Goal: Find specific page/section: Find specific page/section

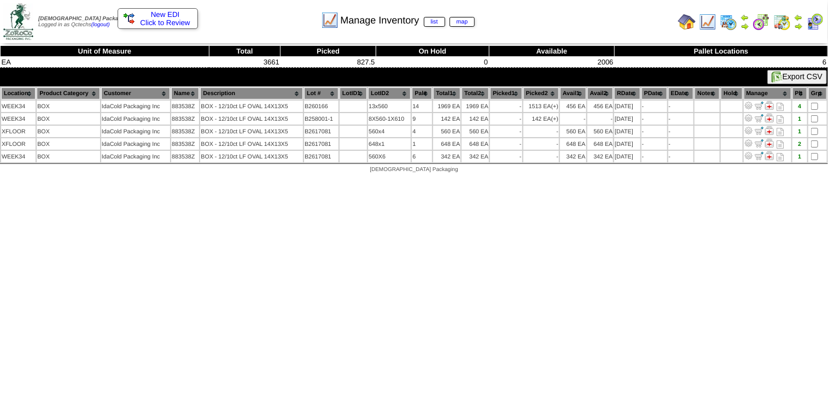
click at [717, 21] on td at bounding box center [707, 22] width 20 height 20
click at [712, 21] on img at bounding box center [707, 21] width 17 height 17
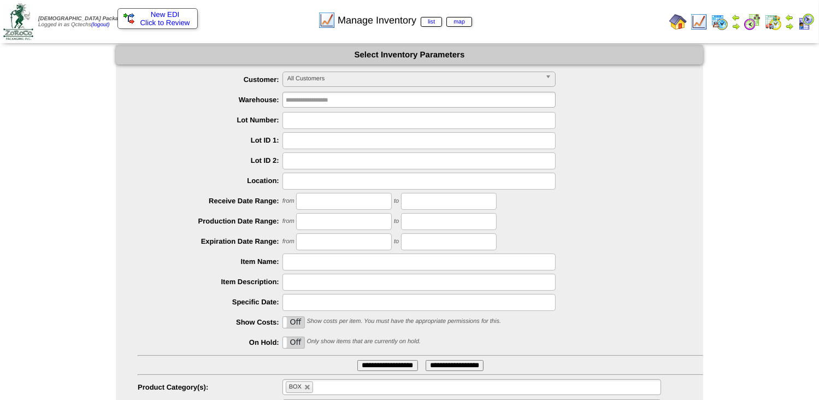
click at [672, 37] on td at bounding box center [742, 21] width 152 height 41
click at [680, 24] on img at bounding box center [678, 21] width 17 height 17
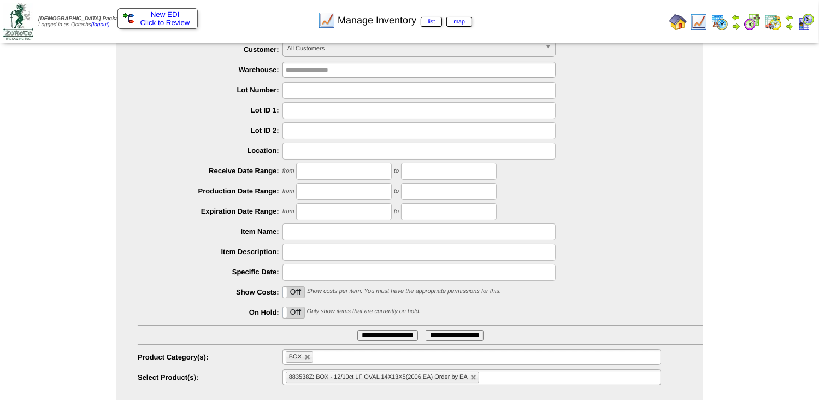
scroll to position [55, 0]
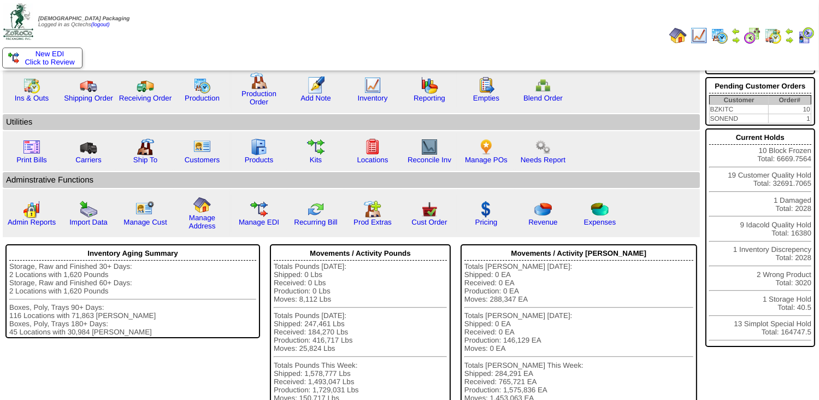
scroll to position [34, 0]
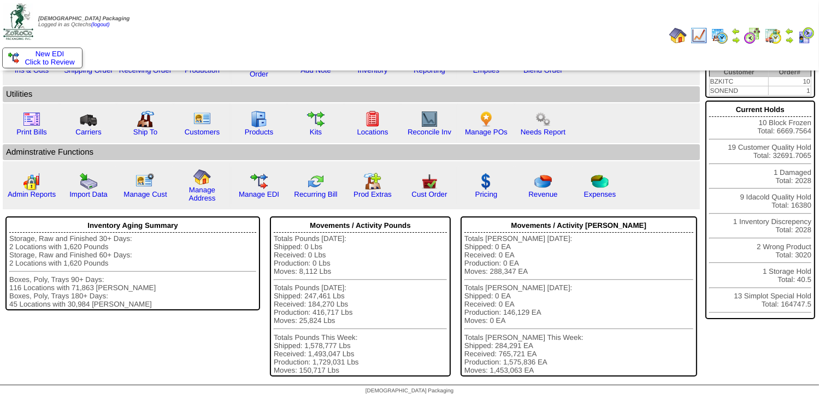
click at [696, 33] on img at bounding box center [698, 35] width 17 height 17
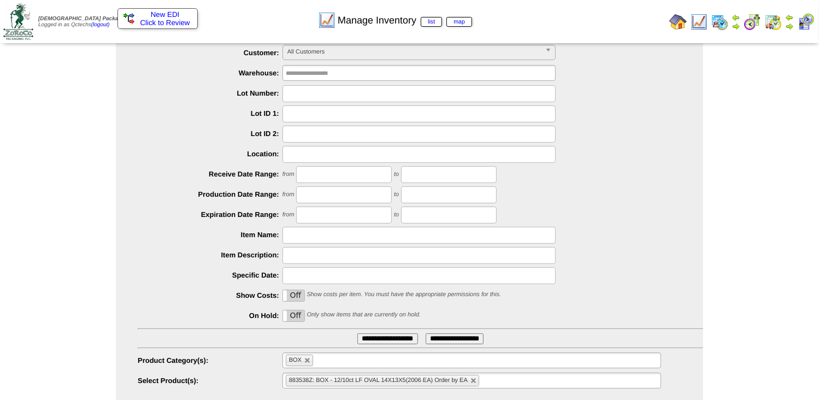
scroll to position [55, 0]
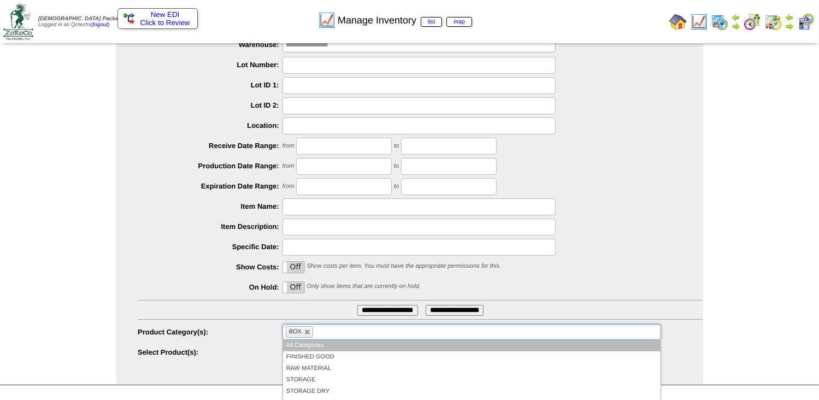
click at [329, 334] on input "text" at bounding box center [323, 332] width 14 height 14
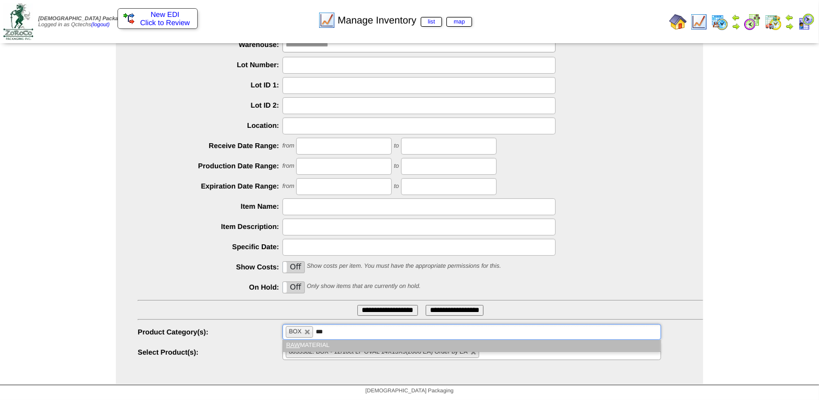
type input "***"
click at [319, 341] on li "RAW MATERIAL" at bounding box center [472, 345] width 378 height 11
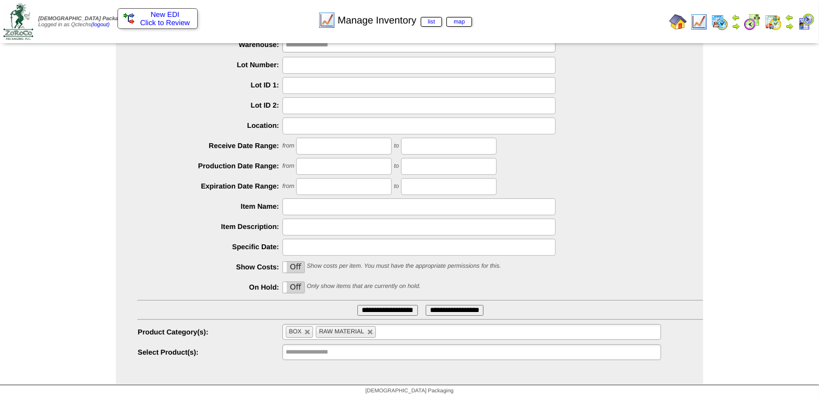
click at [385, 308] on input "**********" at bounding box center [387, 310] width 61 height 11
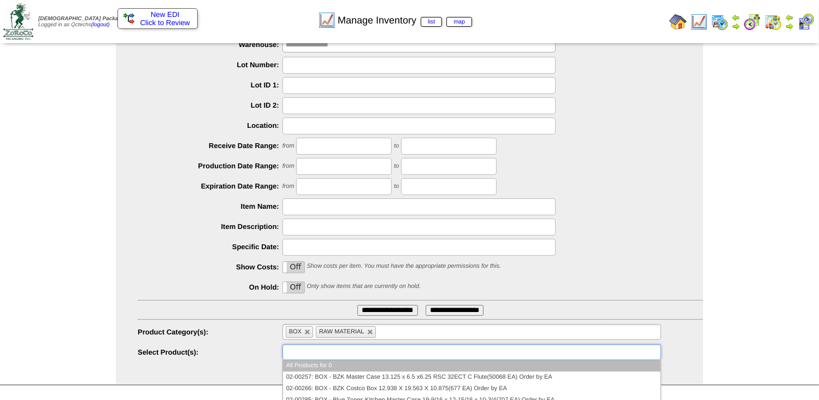
click at [328, 351] on input "text" at bounding box center [321, 352] width 70 height 14
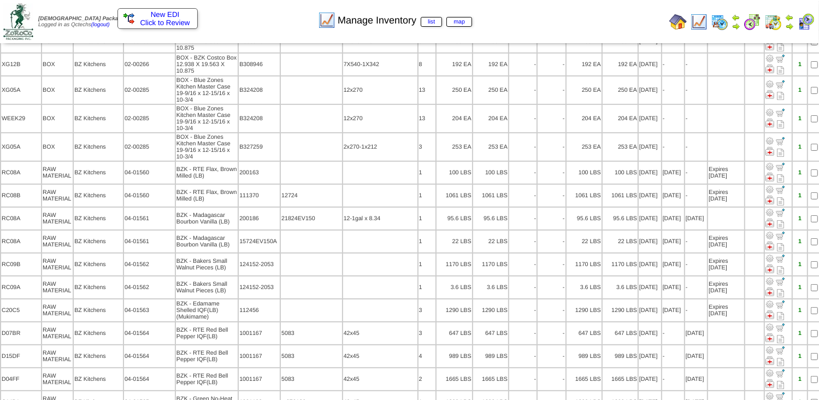
scroll to position [205, 0]
click at [708, 24] on img at bounding box center [698, 21] width 17 height 17
click at [698, 17] on img at bounding box center [698, 21] width 17 height 17
